Goal: Task Accomplishment & Management: Complete application form

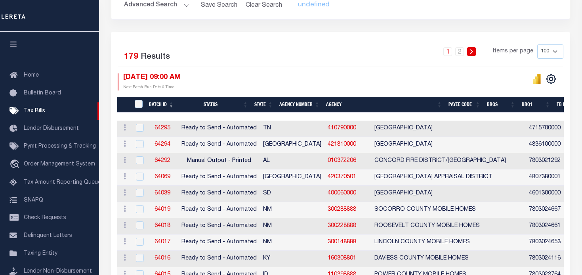
scroll to position [119, 0]
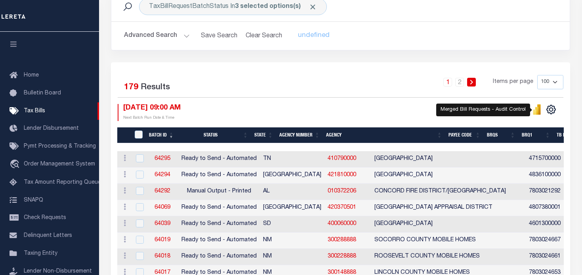
click at [537, 109] on icon "" at bounding box center [537, 111] width 4 height 8
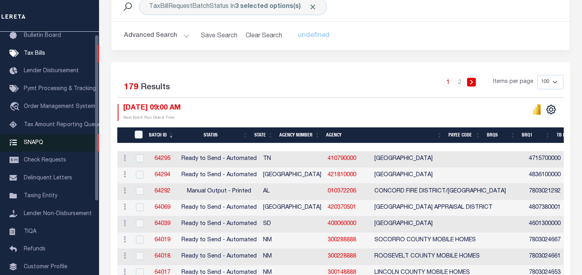
scroll to position [0, 0]
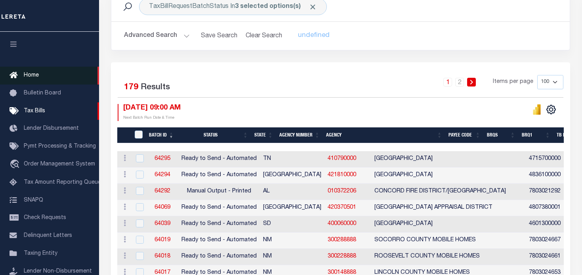
click at [33, 74] on span "Home" at bounding box center [31, 76] width 15 height 6
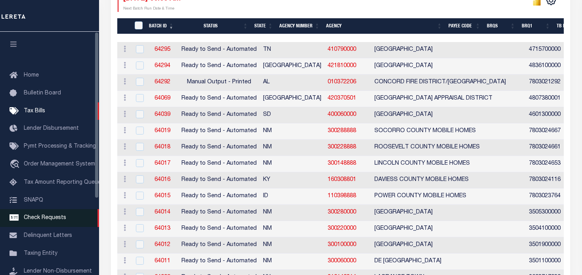
scroll to position [238, 0]
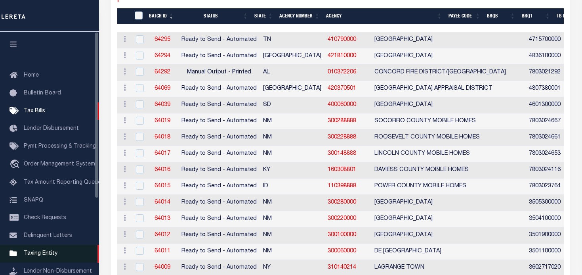
click at [36, 256] on span "Taxing Entity" at bounding box center [41, 253] width 34 height 6
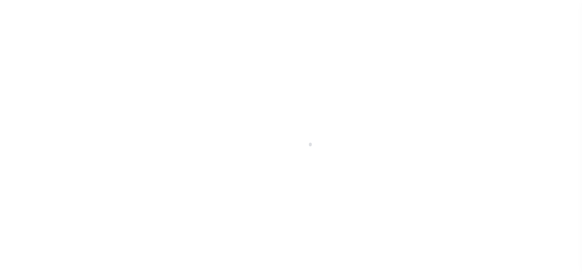
scroll to position [111, 0]
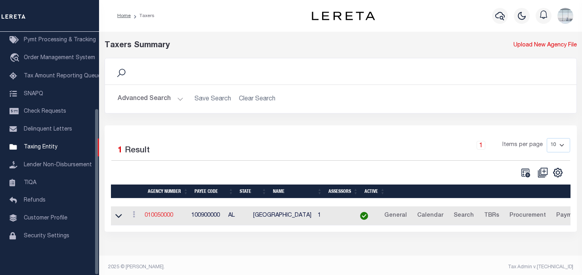
click at [167, 217] on link "010050000" at bounding box center [159, 215] width 29 height 6
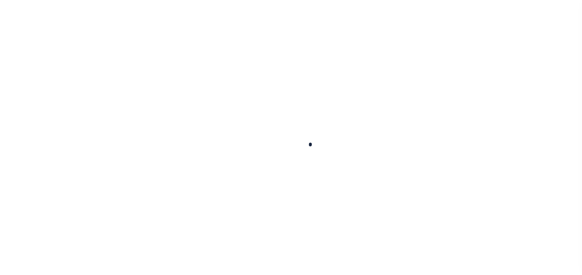
select select
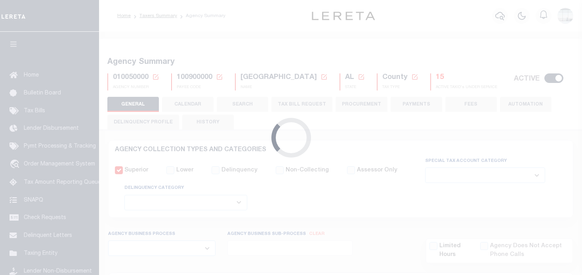
checkbox input "false"
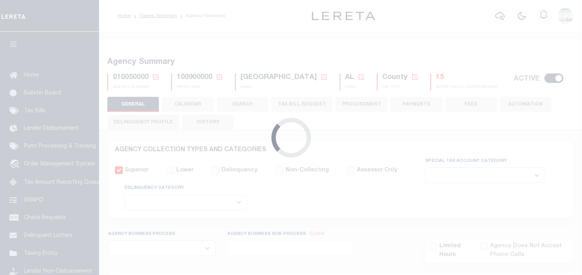
type input "100900000"
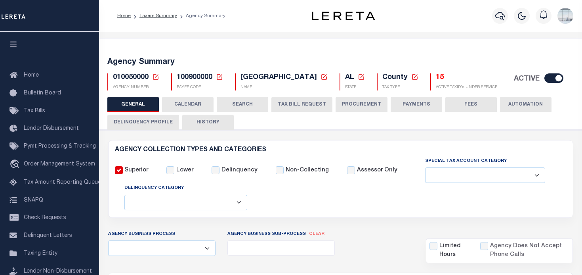
click at [155, 77] on icon at bounding box center [156, 77] width 6 height 6
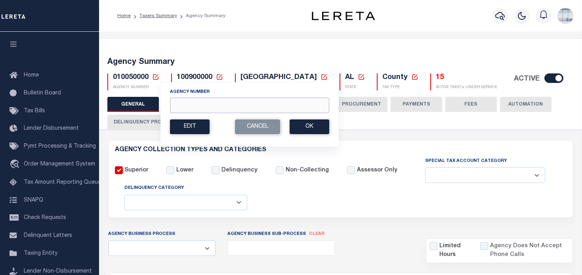
click at [194, 104] on input "Agency Number" at bounding box center [249, 104] width 159 height 15
type input "420952001"
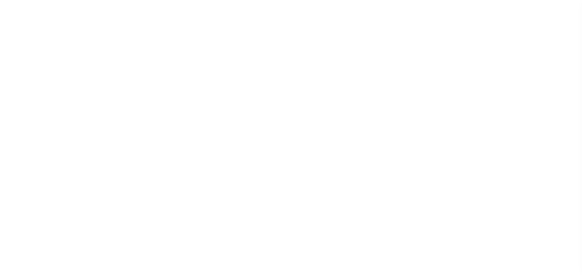
select select
checkbox input "false"
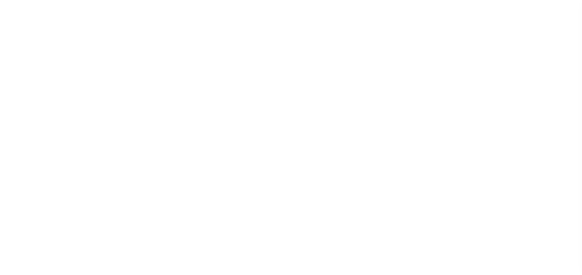
checkbox input "false"
type input "4818980000"
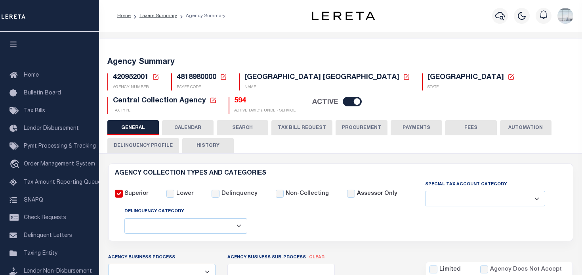
click at [304, 125] on button "TAX BILL REQUEST" at bounding box center [301, 127] width 61 height 15
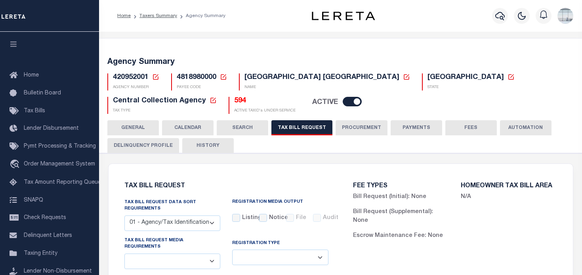
select select "29"
select select "22"
select select "false"
select select "13"
select select "1"
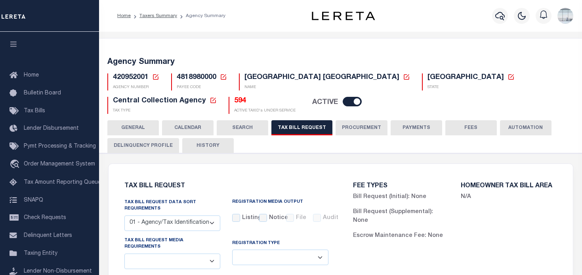
select select
click at [205, 147] on button "HISTORY" at bounding box center [208, 145] width 52 height 15
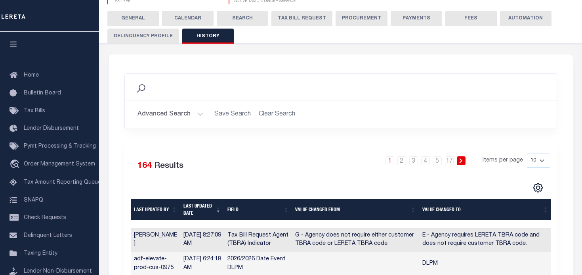
scroll to position [79, 0]
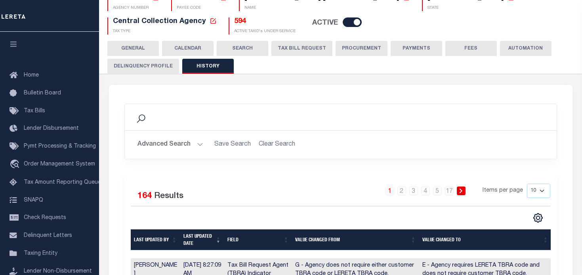
click at [541, 190] on select "10 25 50 100" at bounding box center [538, 190] width 23 height 14
select select "100"
click at [527, 183] on select "10 25 50 100" at bounding box center [538, 190] width 23 height 14
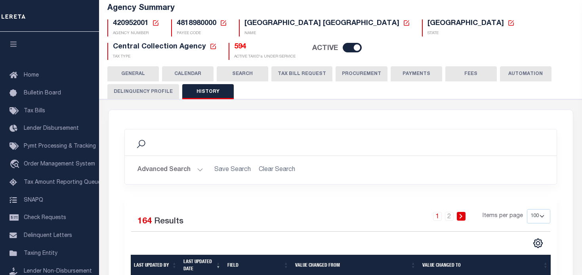
scroll to position [40, 0]
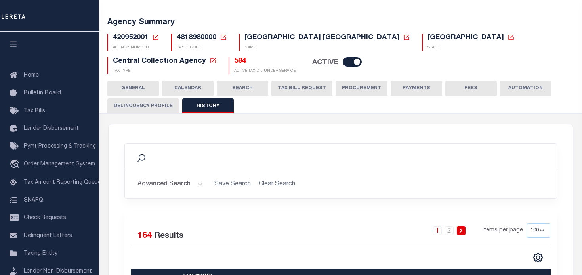
click at [193, 87] on button "CALENDAR" at bounding box center [188, 87] width 52 height 15
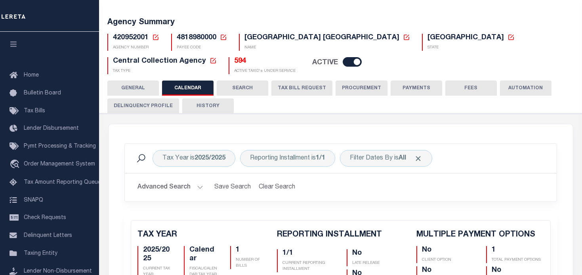
checkbox input "false"
type input "1"
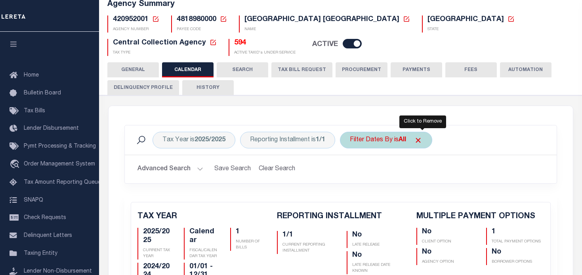
scroll to position [0, 0]
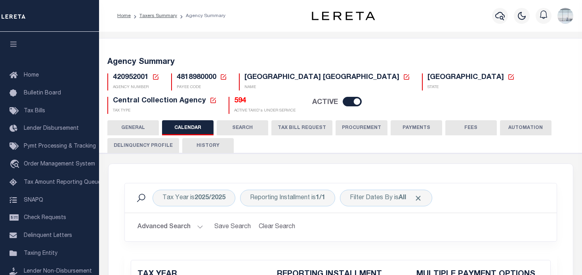
click at [155, 76] on icon at bounding box center [155, 76] width 7 height 7
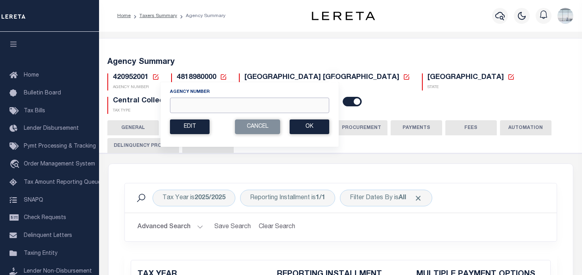
click at [183, 105] on input "Agency Number" at bounding box center [249, 104] width 159 height 15
type input "010080000"
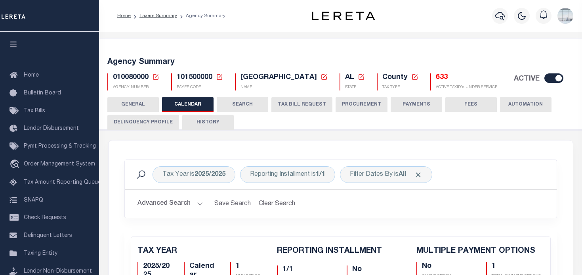
checkbox input "false"
type input "1"
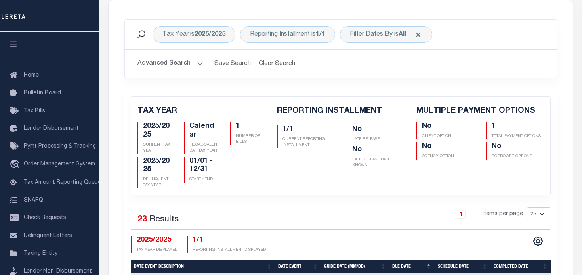
scroll to position [40, 0]
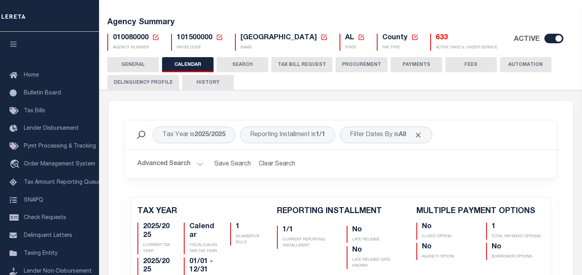
click at [286, 66] on button "TAX BILL REQUEST" at bounding box center [301, 64] width 61 height 15
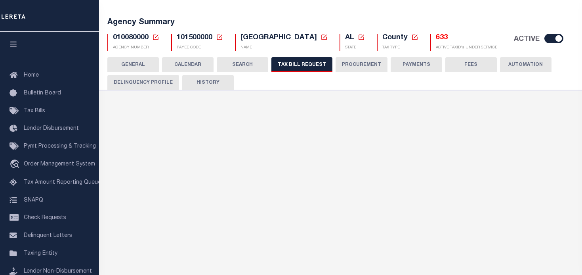
select select "27"
select select "22"
select select "true"
select select "14"
select select "1"
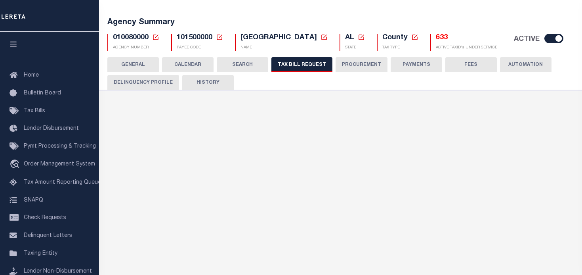
type input "6000-6999"
select select
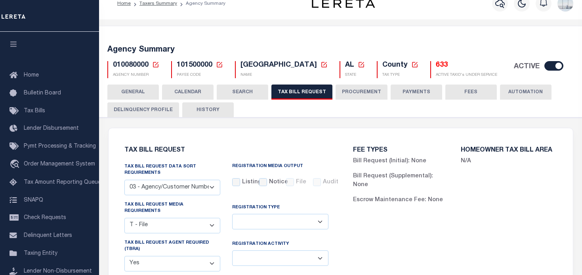
scroll to position [0, 0]
